Goal: Task Accomplishment & Management: Manage account settings

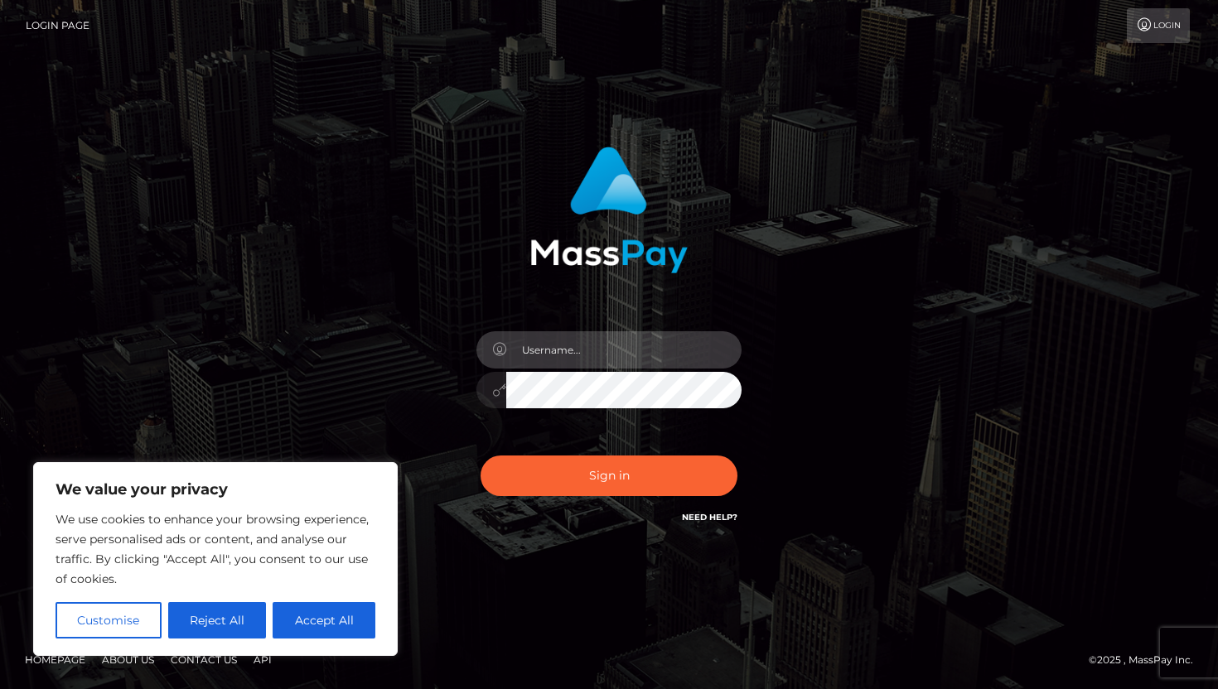
type input "skyeloveforu@gmail.com"
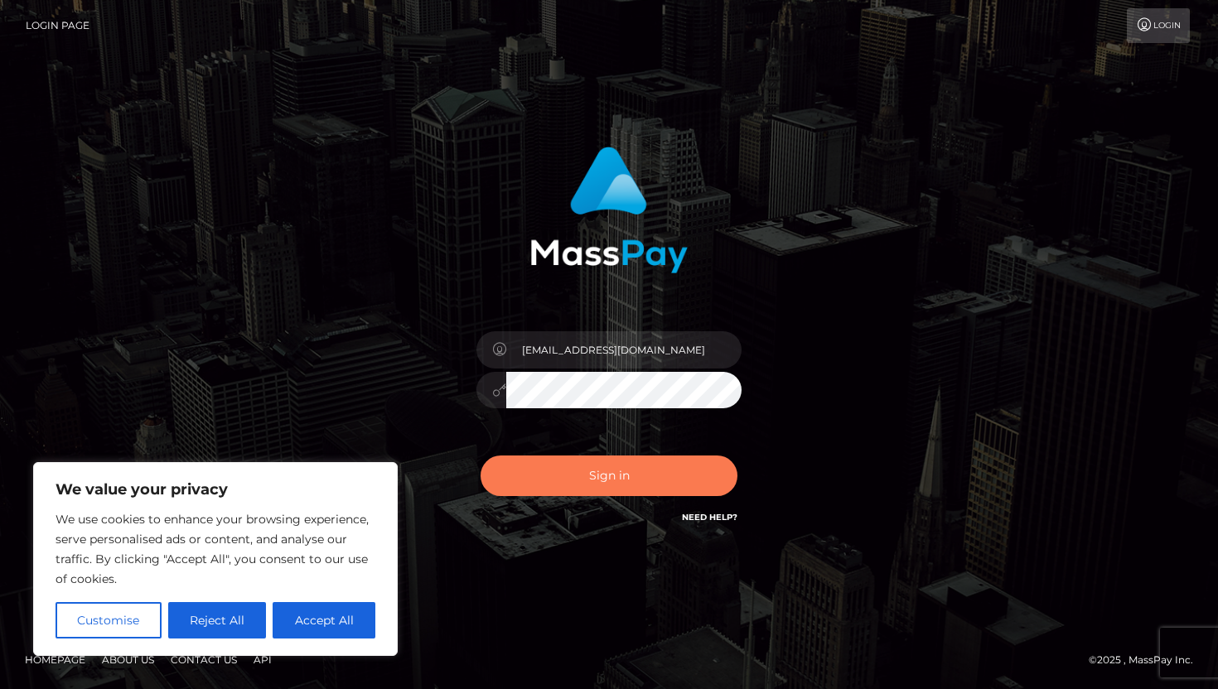
click at [625, 466] on button "Sign in" at bounding box center [608, 476] width 257 height 41
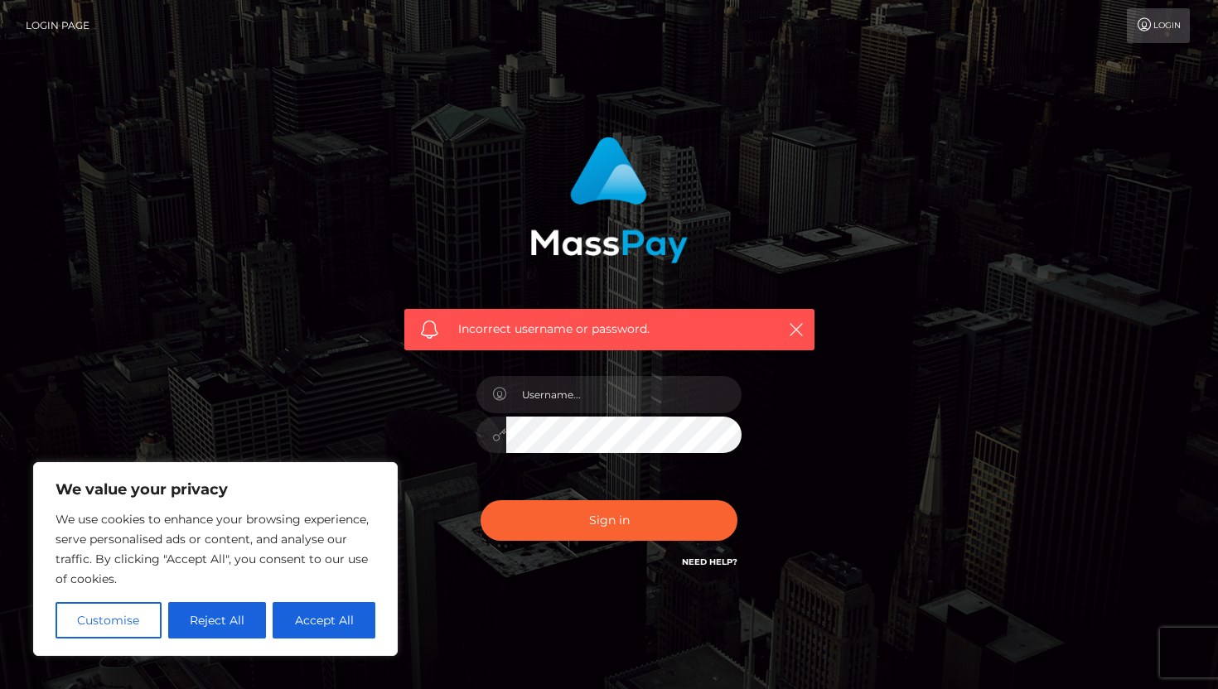
click at [466, 464] on div at bounding box center [609, 427] width 290 height 127
click at [596, 390] on input "text" at bounding box center [623, 394] width 235 height 37
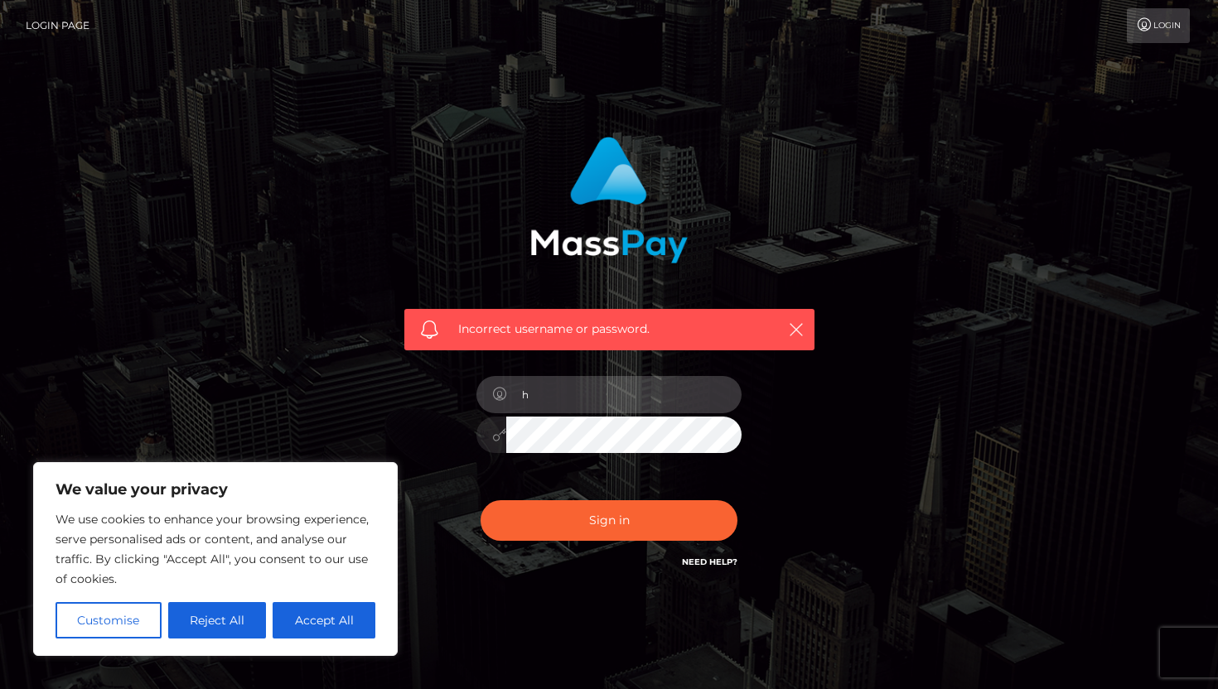
type input "h"
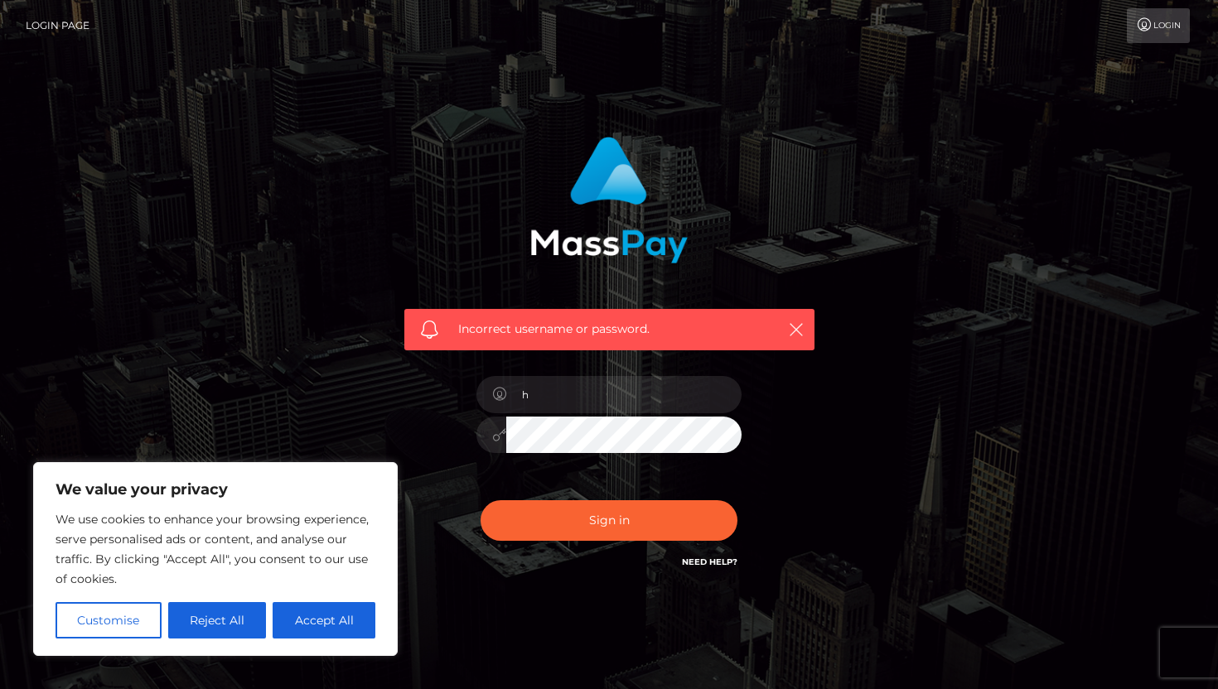
click at [583, 456] on div "h" at bounding box center [609, 427] width 290 height 127
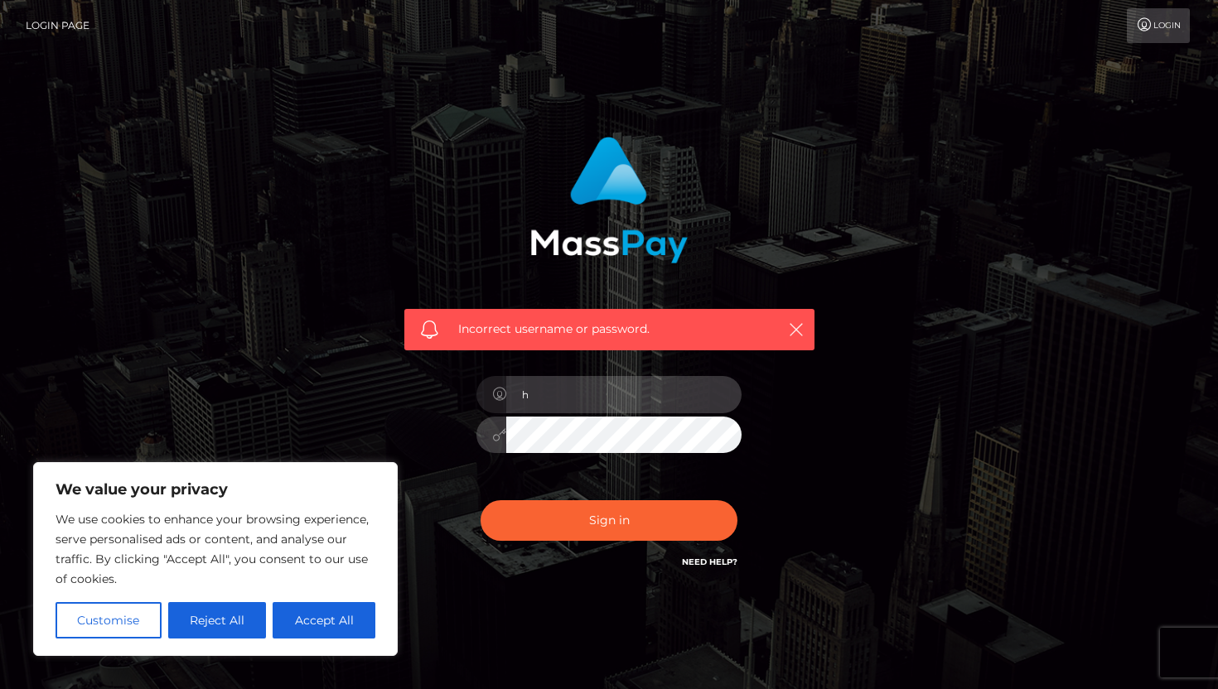
click at [582, 398] on input "h" at bounding box center [623, 394] width 235 height 37
type input "skyeloveforu@gmail.com"
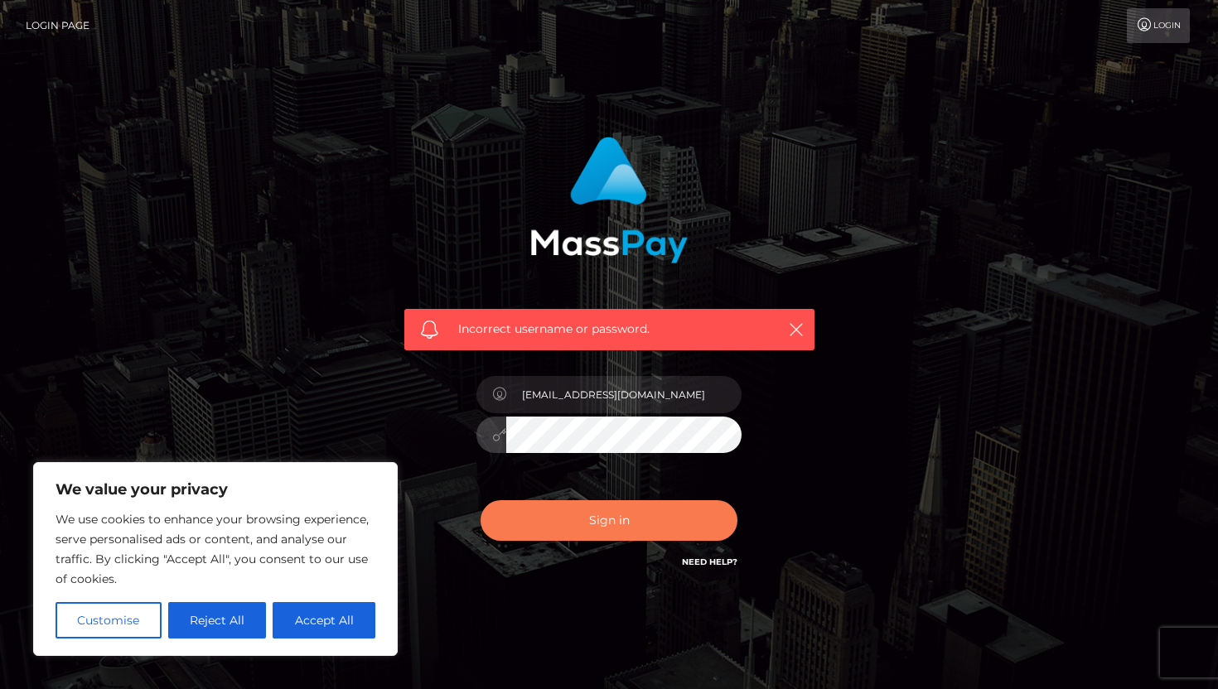
click at [587, 524] on button "Sign in" at bounding box center [608, 520] width 257 height 41
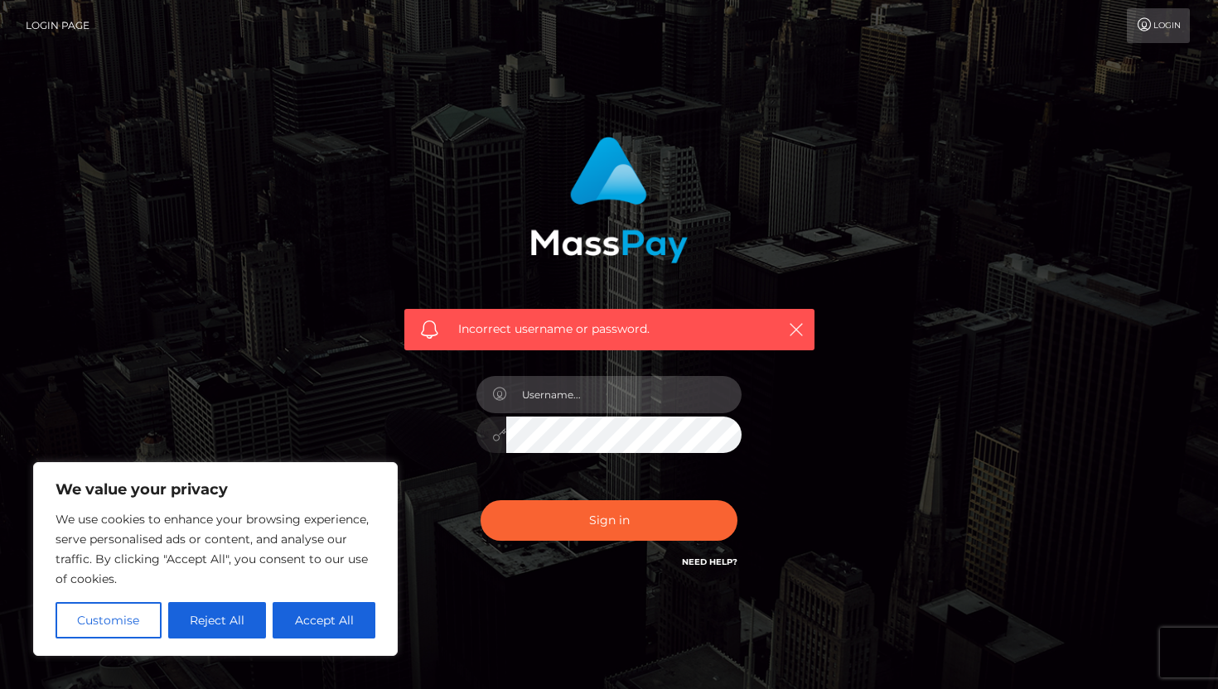
click at [575, 387] on input "text" at bounding box center [623, 394] width 235 height 37
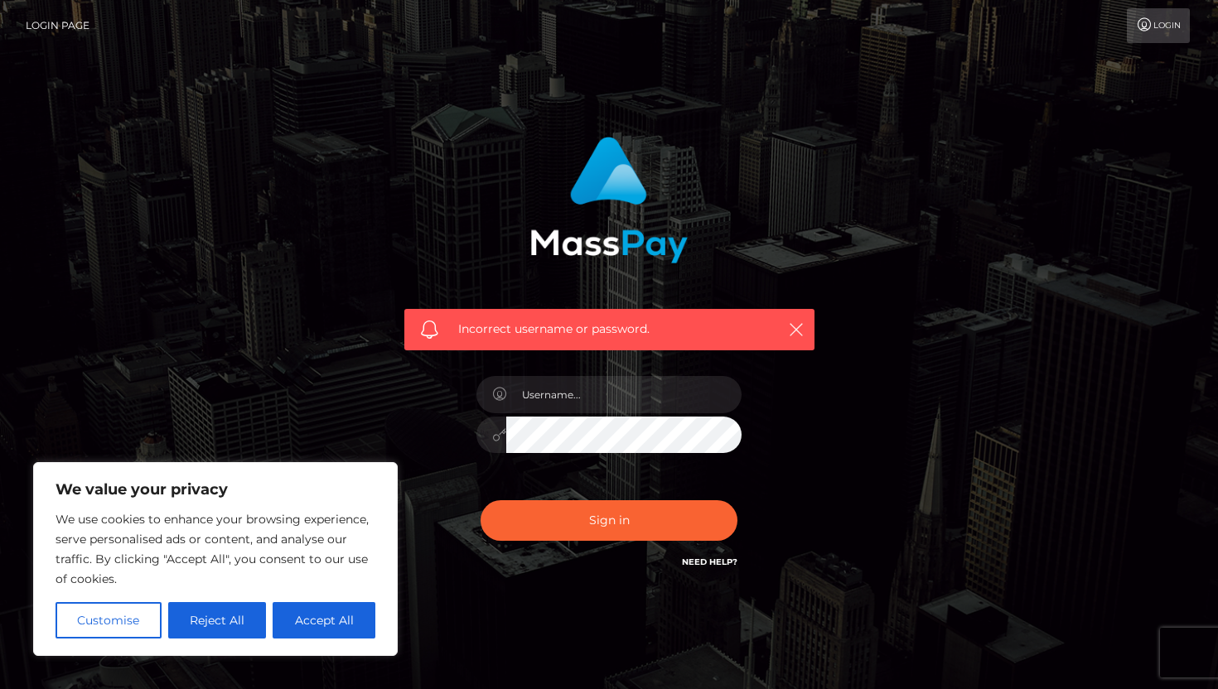
click at [412, 524] on div "Incorrect username or password." at bounding box center [609, 354] width 435 height 460
click at [692, 563] on link "Need Help?" at bounding box center [710, 562] width 56 height 11
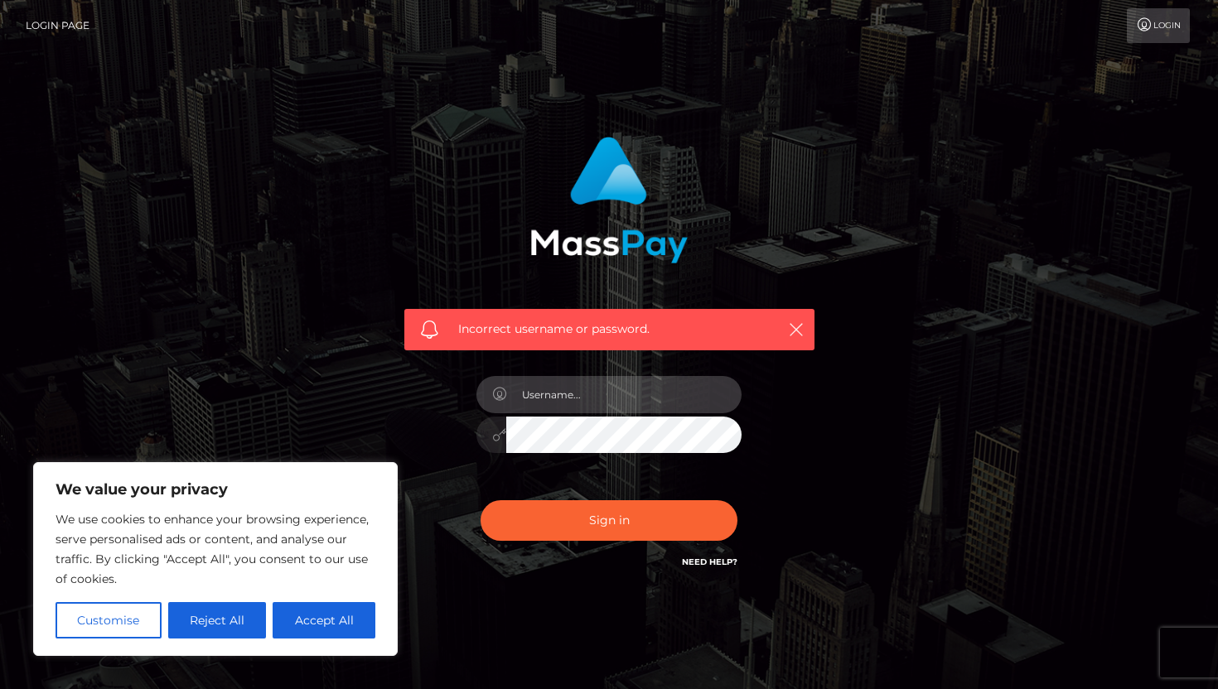
click at [553, 393] on input "text" at bounding box center [623, 394] width 235 height 37
type input "skyeloveforu"
click at [448, 453] on div "Incorrect username or password. skyeloveforu" at bounding box center [609, 354] width 435 height 460
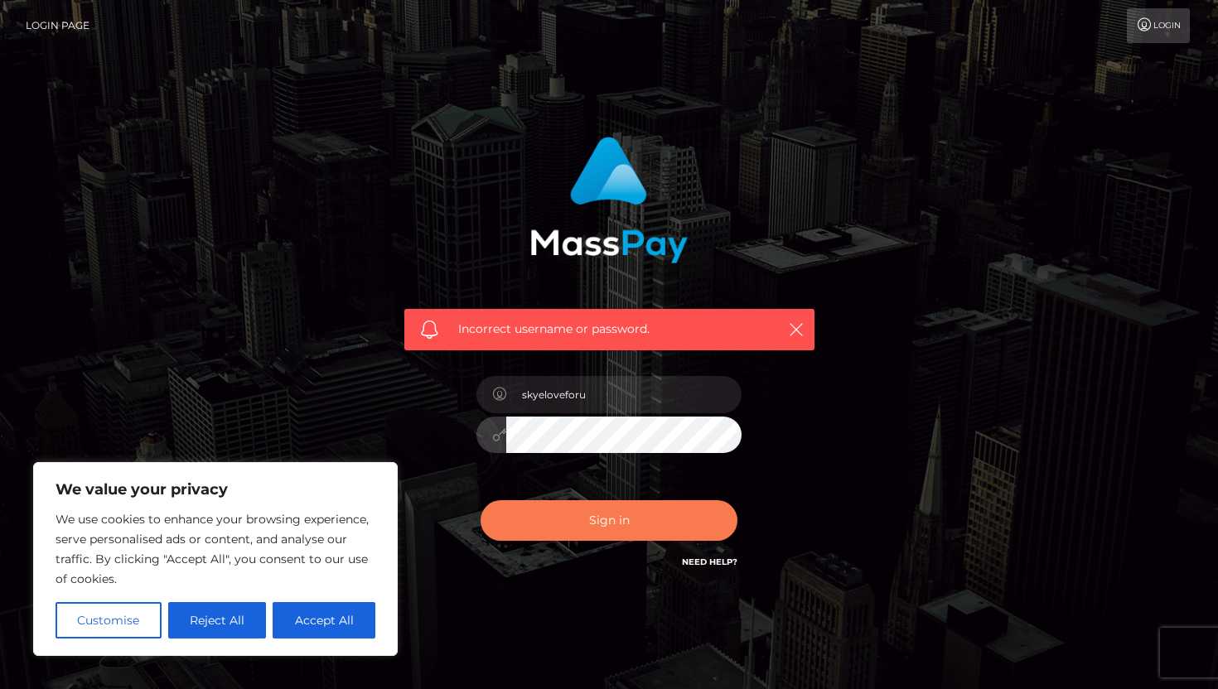
click at [624, 516] on button "Sign in" at bounding box center [608, 520] width 257 height 41
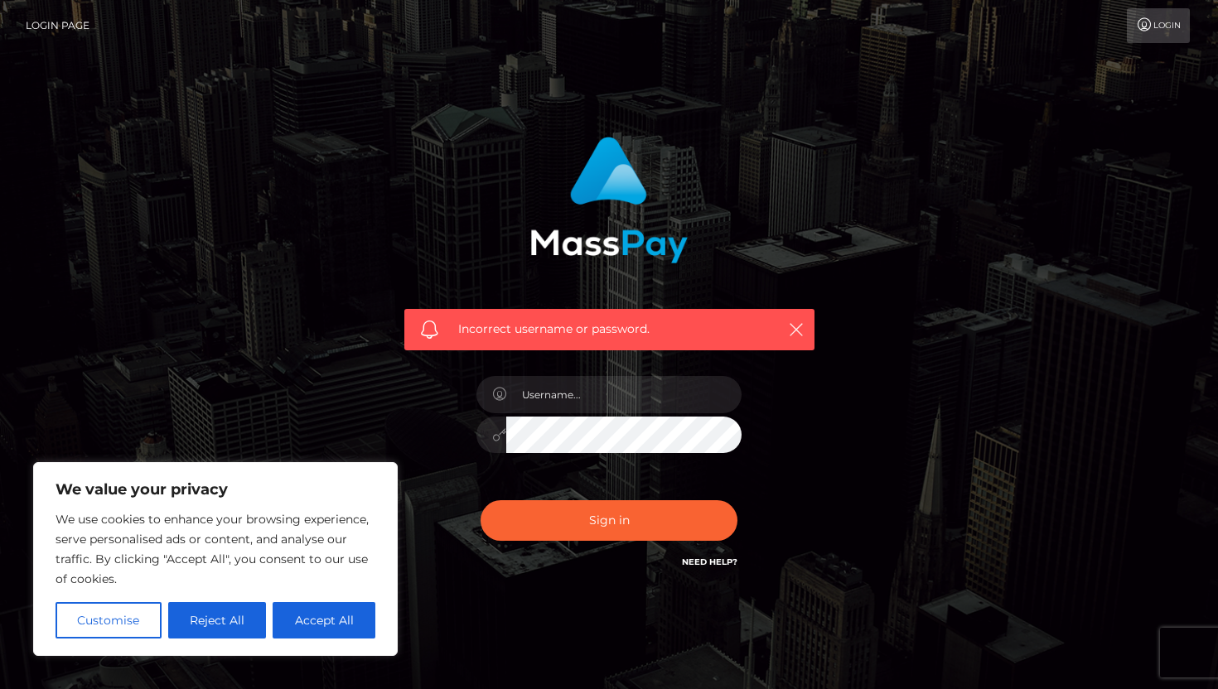
click at [852, 384] on div "Incorrect username or password." at bounding box center [609, 362] width 944 height 476
click at [536, 407] on input "text" at bounding box center [623, 394] width 235 height 37
